Goal: Transaction & Acquisition: Purchase product/service

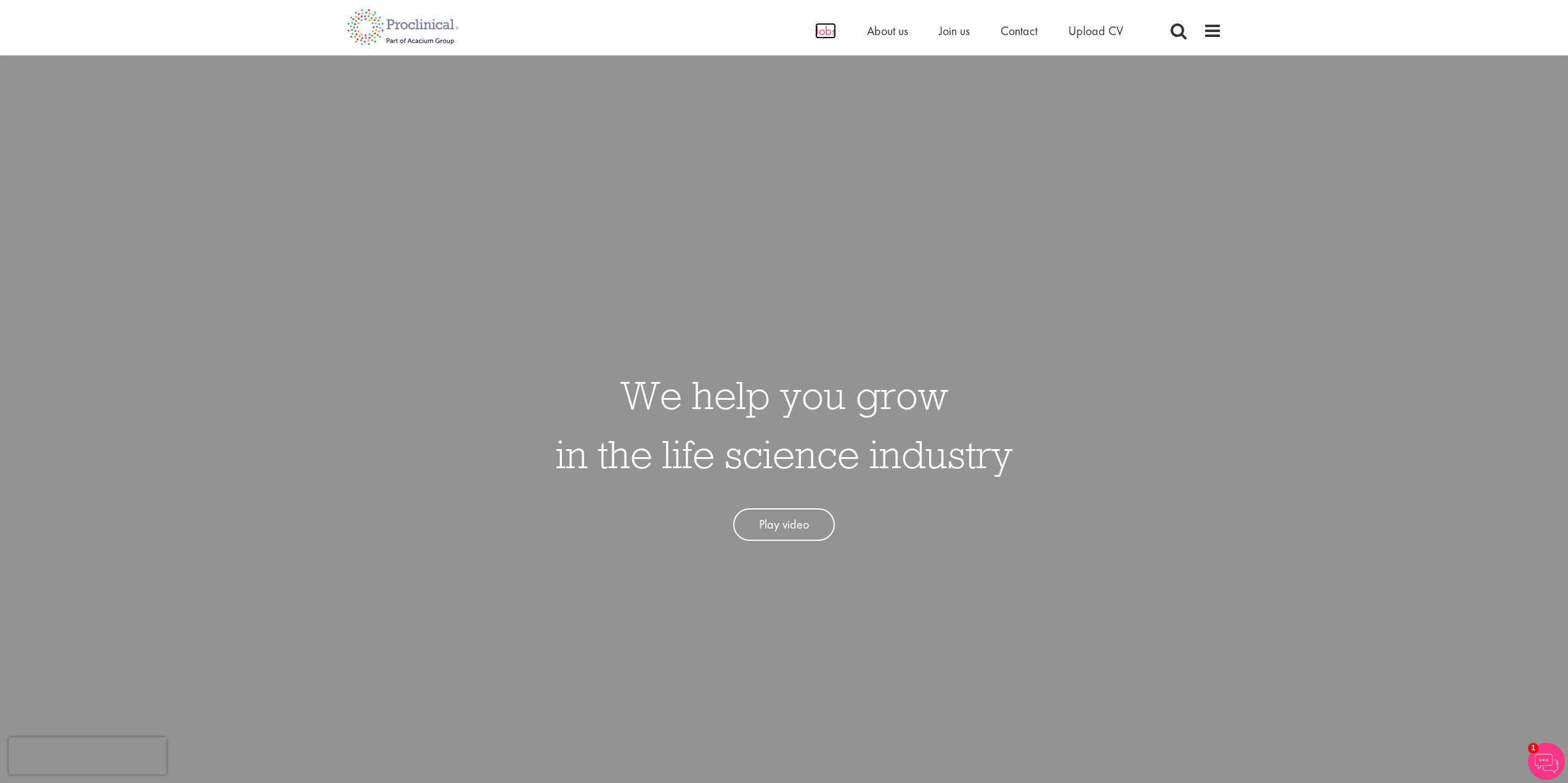
click at [833, 38] on span "Jobs" at bounding box center [826, 31] width 21 height 16
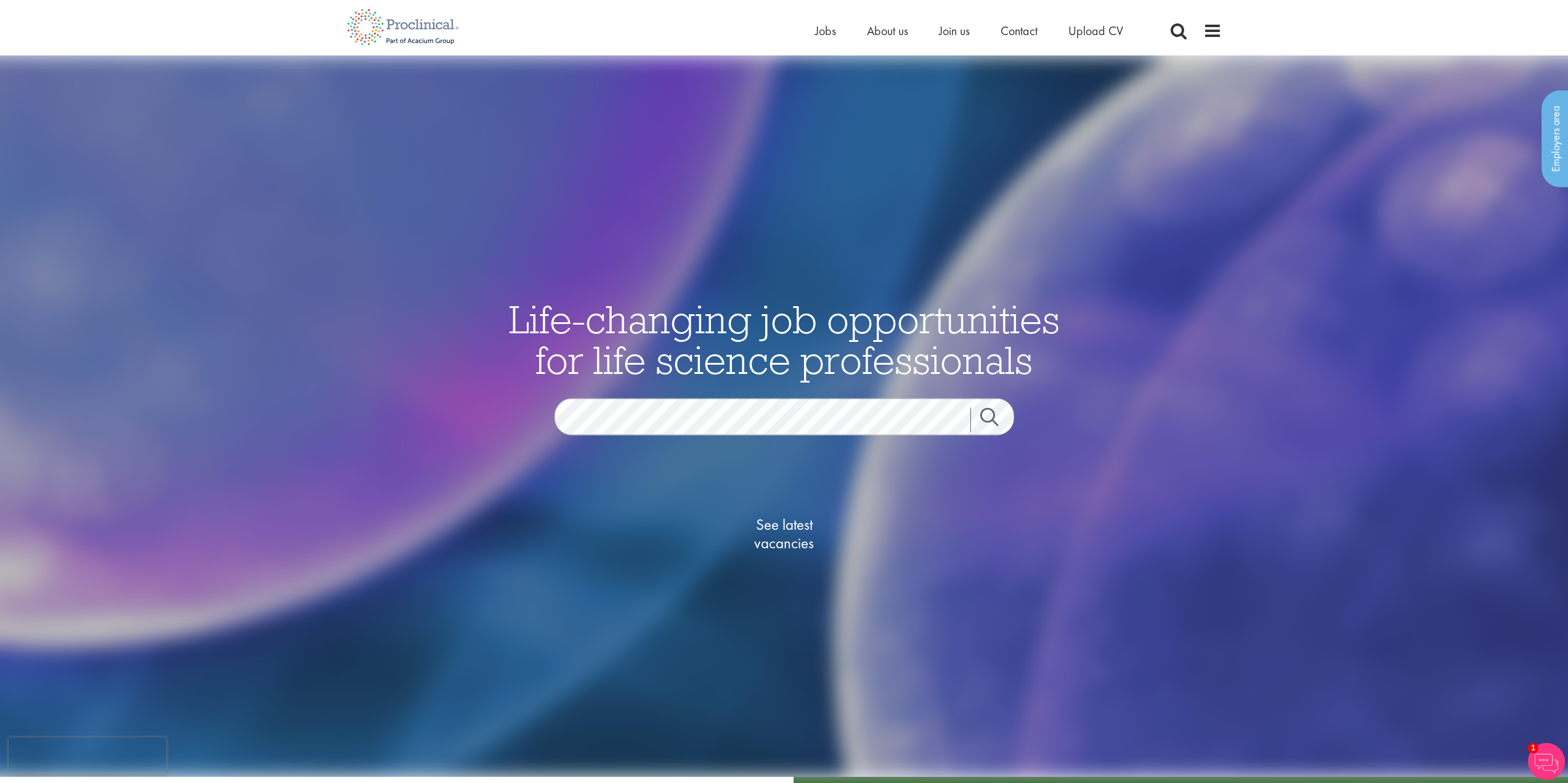
click at [993, 422] on link "Search" at bounding box center [997, 420] width 53 height 25
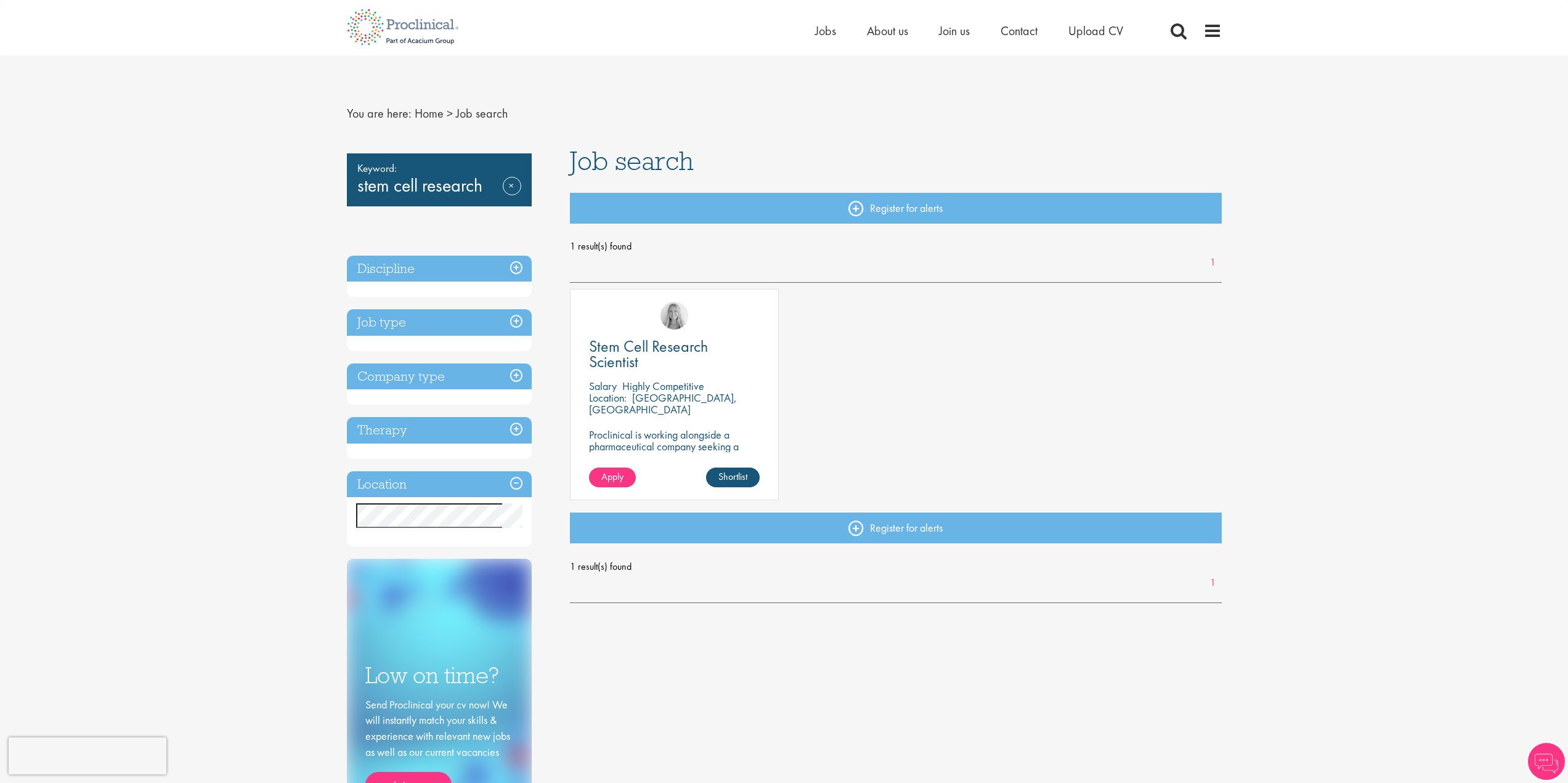
click at [632, 408] on div "Location: Tarrytown, USA" at bounding box center [674, 404] width 171 height 25
click at [653, 454] on div "Stem Cell Research Scientist Salary Highly Competitive Location: Tarrytown, USA…" at bounding box center [674, 394] width 209 height 211
click at [632, 431] on p "Proclinical is working alongside a pharmaceutical company seeking a Stem Cell R…" at bounding box center [674, 452] width 171 height 47
click at [609, 479] on span "Apply" at bounding box center [612, 476] width 22 height 13
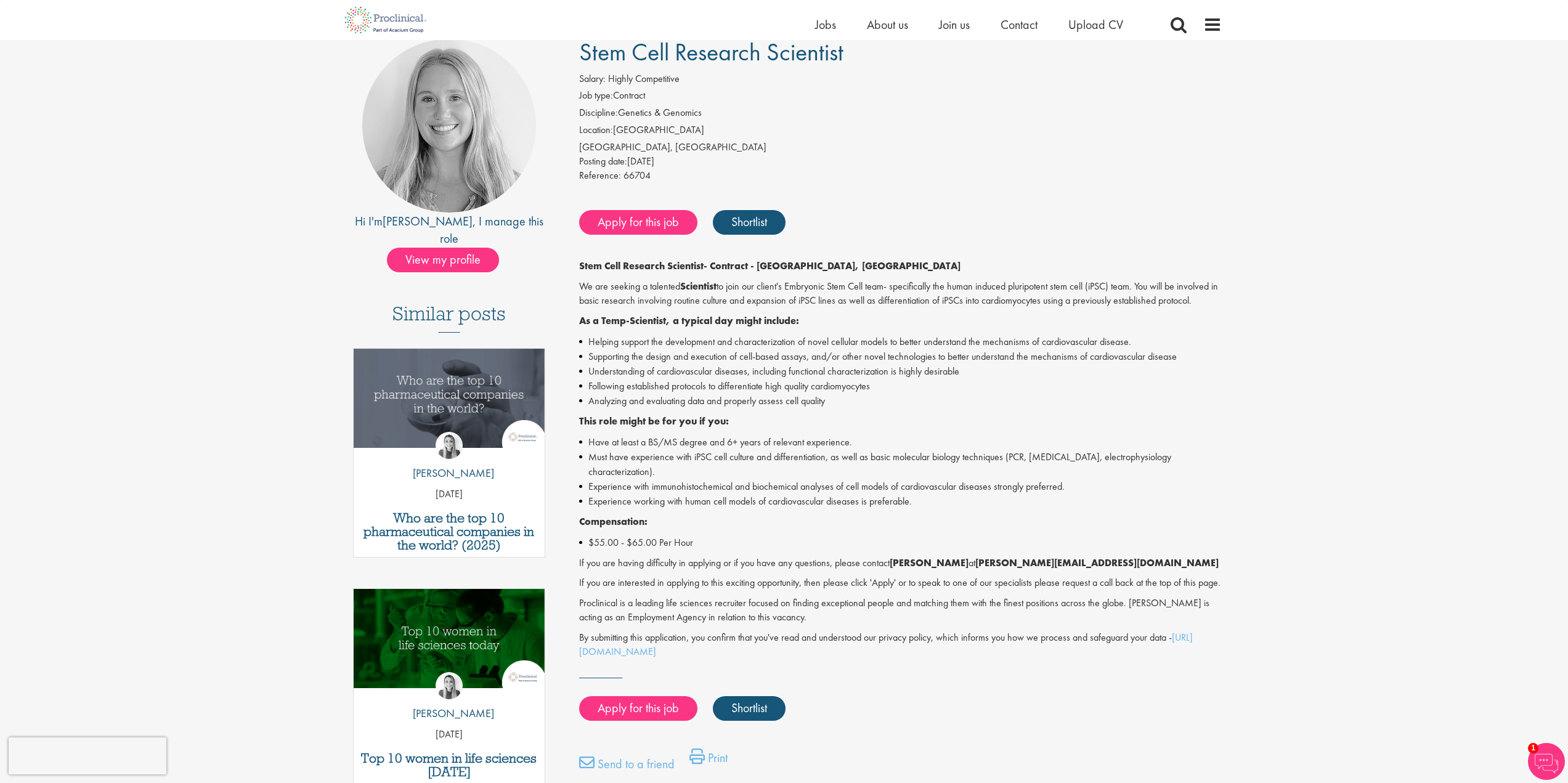
scroll to position [99, 0]
click at [300, 274] on div "First Name * Last Name * Email * Phone Number * Country * - Please Select - [GE…" at bounding box center [784, 603] width 1568 height 1138
click at [342, 365] on div "Hi I'm [PERSON_NAME] , I manage this role View my profile Similar posts Who are…" at bounding box center [449, 453] width 224 height 827
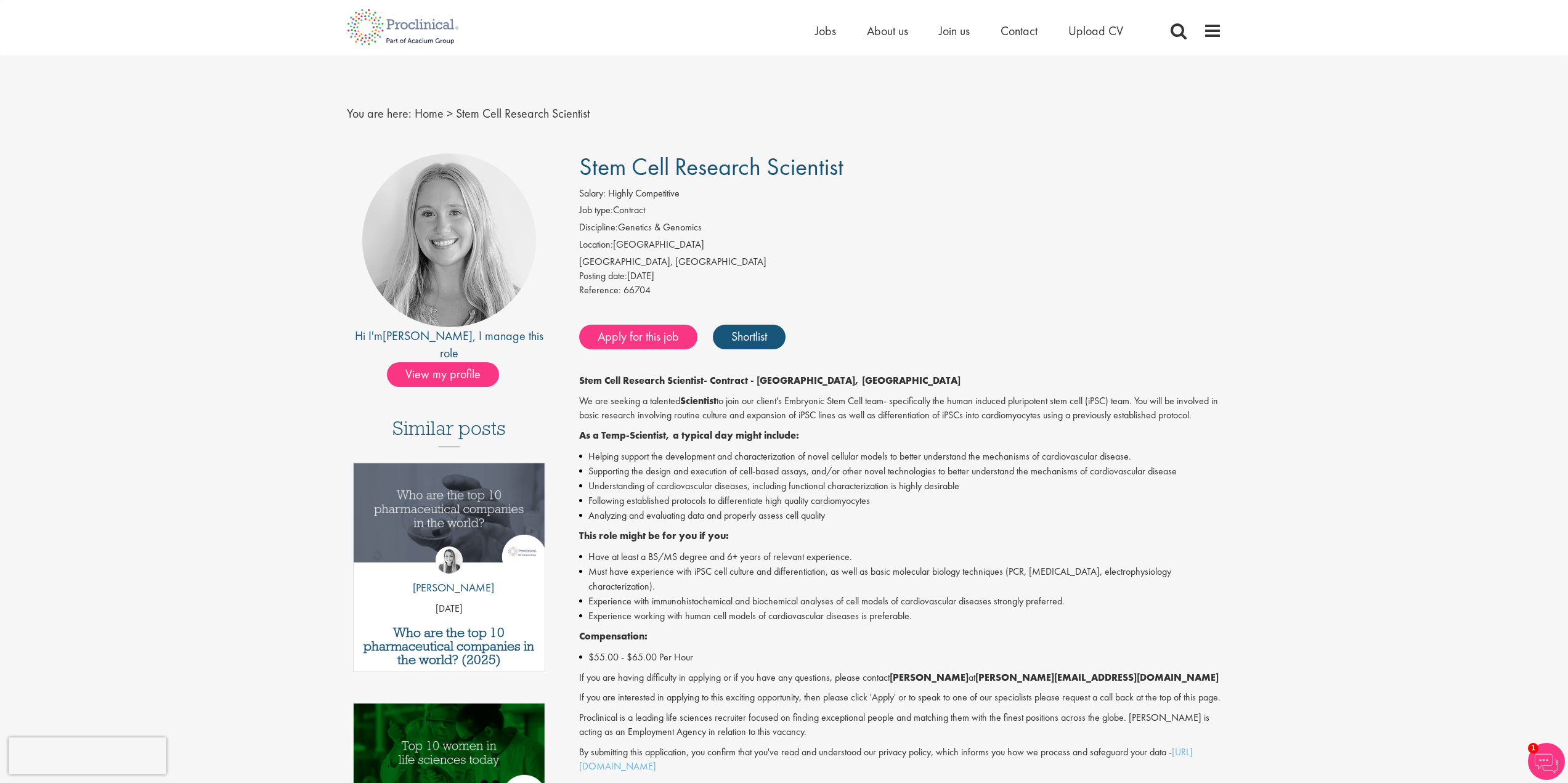
drag, startPoint x: 848, startPoint y: 175, endPoint x: 581, endPoint y: 167, distance: 267.1
click at [581, 167] on h1 "Stem Cell Research Scientist" at bounding box center [901, 167] width 643 height 27
copy span "Stem Cell Research Scientist"
click at [718, 238] on li "Location: [GEOGRAPHIC_DATA]" at bounding box center [901, 247] width 643 height 18
